Goal: Task Accomplishment & Management: Complete application form

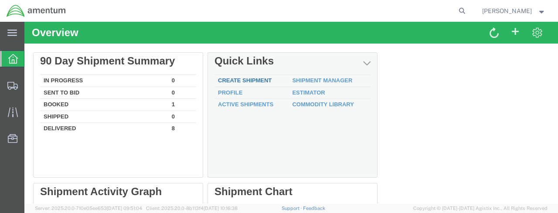
click at [261, 81] on link "Create Shipment" at bounding box center [245, 80] width 54 height 7
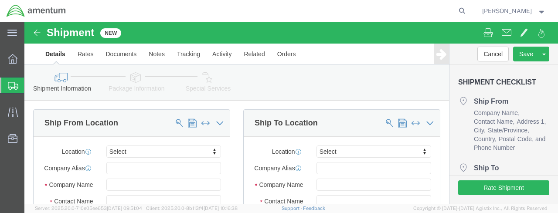
select select
click input "text"
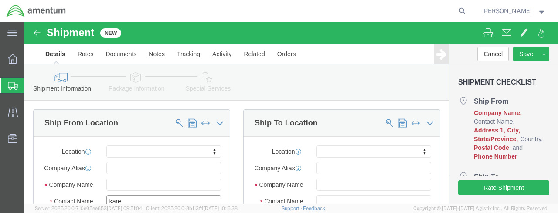
scroll to position [44, 0]
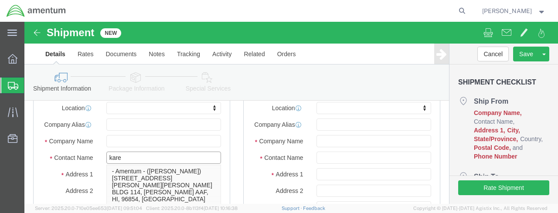
type input "[PERSON_NAME]"
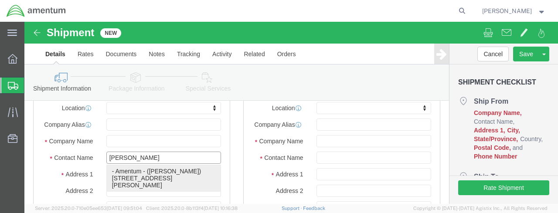
click p "- Amentum - ([PERSON_NAME]) [STREET_ADDRESS][PERSON_NAME][PERSON_NAME]"
select select
type input "Amentum"
type input "[PERSON_NAME]"
type input "[STREET_ADDRESS]"
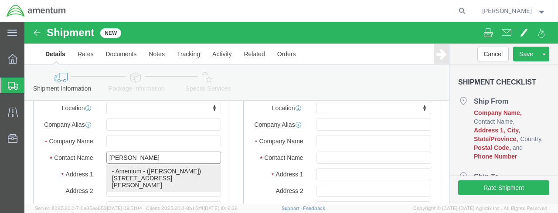
type input "RM 116"
type input "FORT [PERSON_NAME]"
type input "66442"
type input "[PHONE_NUMBER]"
type input "[PERSON_NAME][EMAIL_ADDRESS][DOMAIN_NAME]"
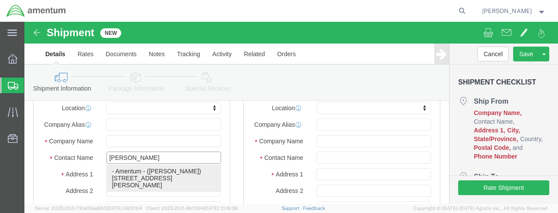
checkbox input "true"
select select "KS"
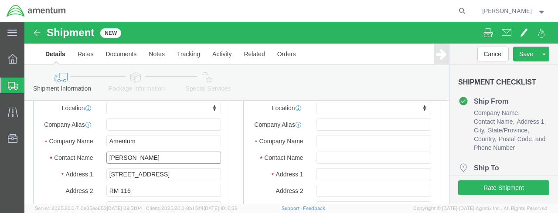
type input "[PERSON_NAME]"
click input "text"
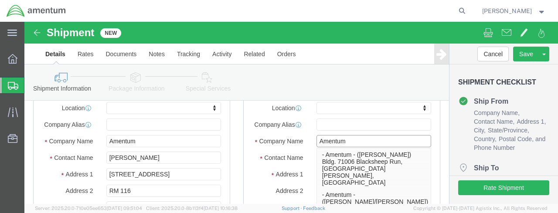
type input "Amentum"
click div
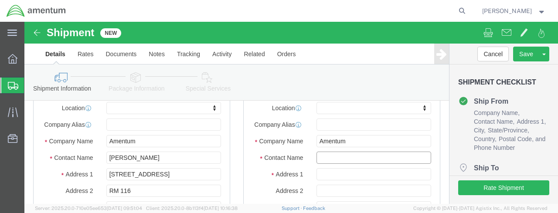
click input "text"
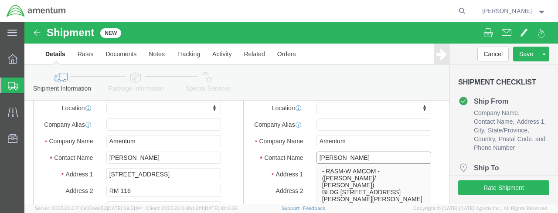
type input "[PERSON_NAME]"
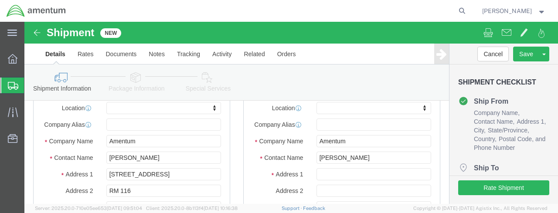
click label "Address 1"
click input "text"
type input "b"
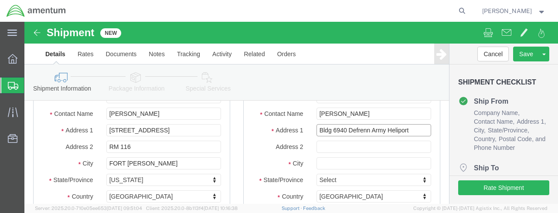
type input "Bldg 6940 Defrenn Army Heliport"
click input "text"
select select
type input "[PERSON_NAME] Def"
drag, startPoint x: 384, startPoint y: 114, endPoint x: 321, endPoint y: 115, distance: 63.2
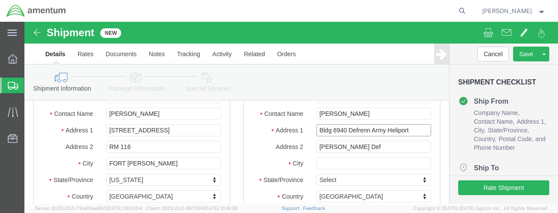
click input "Bldg 6940 Defrenn Army Heliport"
type input "Bldg [STREET_ADDRESS][PERSON_NAME]"
drag, startPoint x: 334, startPoint y: 133, endPoint x: 274, endPoint y: 131, distance: 59.7
select select
click div "Address 2 [PERSON_NAME] Def"
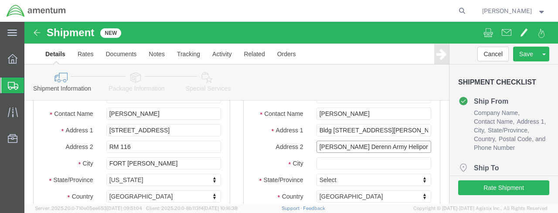
type input "[PERSON_NAME] Derenn Army Heliport"
click input "text"
type input "FT. Hood"
click body "Shipment New Details Rates Documents Notes Tracking Activity Related Orders Can…"
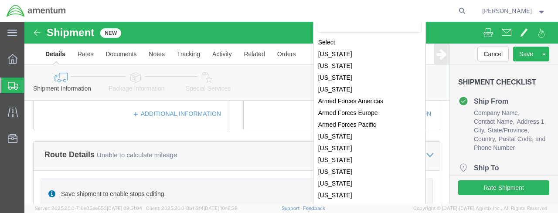
select select
select select "[GEOGRAPHIC_DATA]"
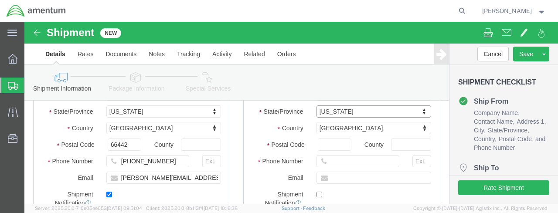
scroll to position [0, 0]
click input "Postal Code"
type input "76544"
click input "text"
select select
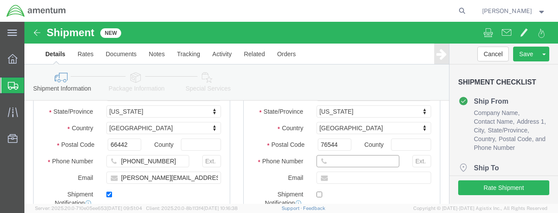
click input "text"
click input "254289-7861"
type input "[PHONE_NUMBER]"
click input "text"
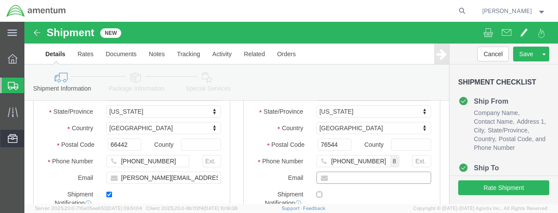
scroll to position [199, 0]
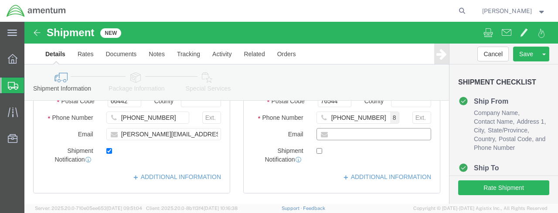
click input "text"
paste input "[PERSON_NAME][EMAIL_ADDRESS][DOMAIN_NAME]"
type input "[PERSON_NAME][EMAIL_ADDRESS][DOMAIN_NAME]"
click input "checkbox"
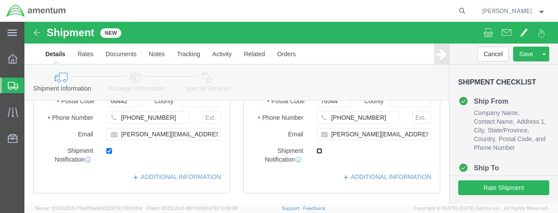
checkbox input "true"
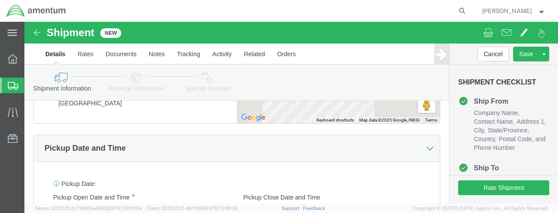
click input "text"
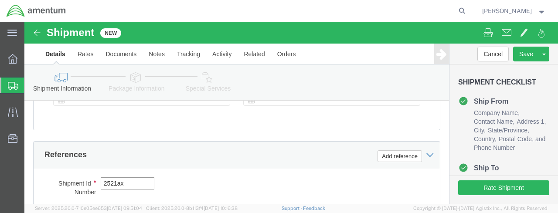
type input "2521ax"
click button "Continue"
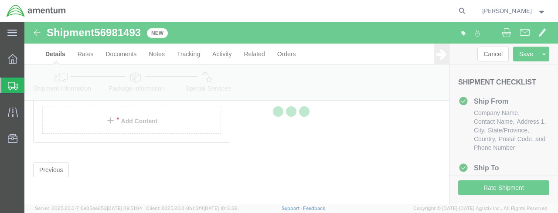
select select "CBOX"
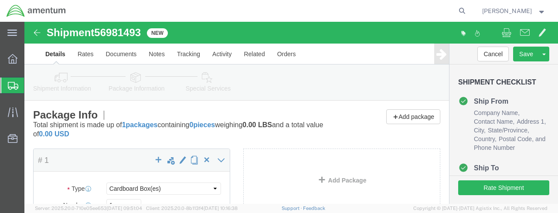
scroll to position [44, 0]
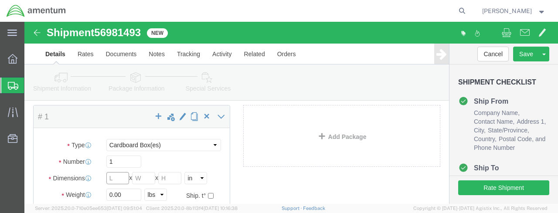
click input "text"
type input "8"
click input "text"
type input "4.5"
click input "text"
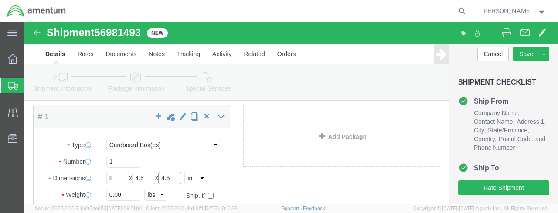
type input "4.5"
click input "4.5"
drag, startPoint x: 123, startPoint y: 156, endPoint x: 110, endPoint y: 155, distance: 13.6
click input "4.5"
type input "6"
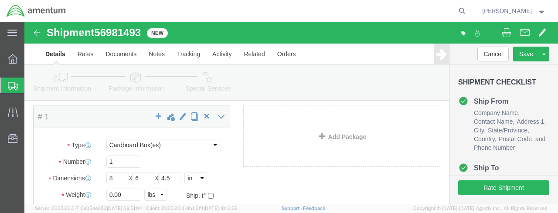
click div "Package Type Select BCK Boxes Bale(s) Basket(s) Bolt(s) Bottle(s) Buckets Bulk …"
drag, startPoint x: 101, startPoint y: 172, endPoint x: 81, endPoint y: 174, distance: 19.7
click input "0.00"
type input "1"
click div "Package Content # 1 x Package Type Select BCK Boxes Bale(s) Basket(s) Bolt(s) B…"
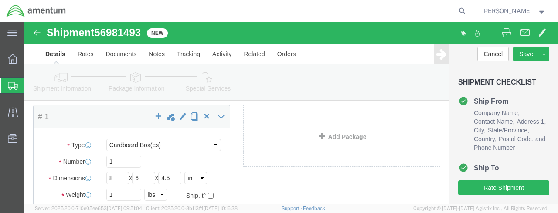
click link "Add Content"
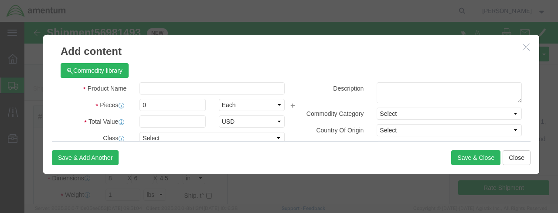
scroll to position [131, 0]
click input "text"
type input "m"
type input "MWO"
click input "0"
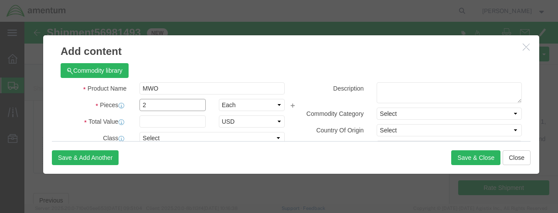
type input "2"
click input "text"
type input "10.00"
click button "Save & Close"
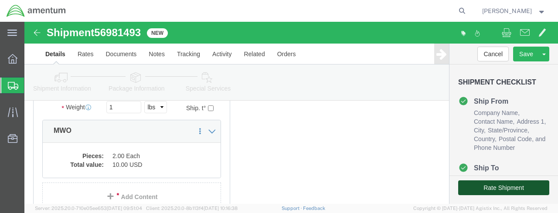
click button "Rate Shipment"
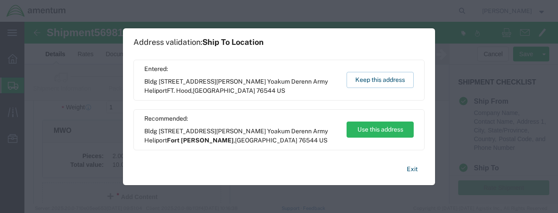
scroll to position [0, 0]
click at [390, 83] on button "Keep this address" at bounding box center [379, 80] width 67 height 16
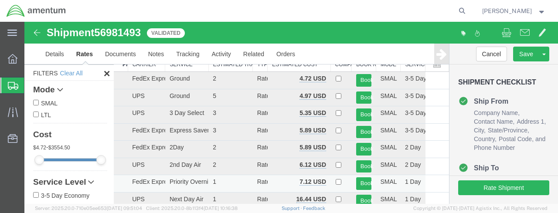
scroll to position [88, 0]
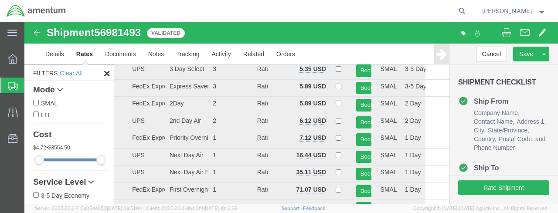
click at [103, 73] on icon at bounding box center [107, 73] width 10 height 10
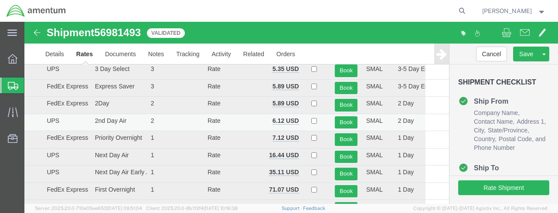
scroll to position [132, 0]
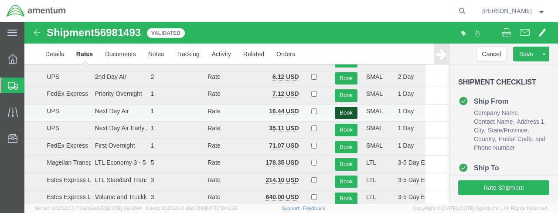
click at [342, 112] on button "Book" at bounding box center [346, 113] width 23 height 13
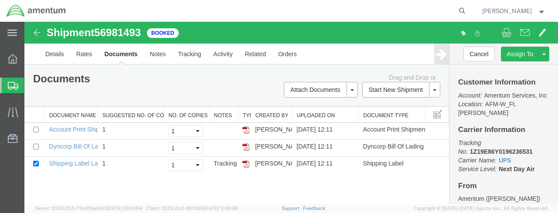
scroll to position [0, 0]
click at [245, 163] on img at bounding box center [245, 163] width 7 height 7
